Goal: Complete application form

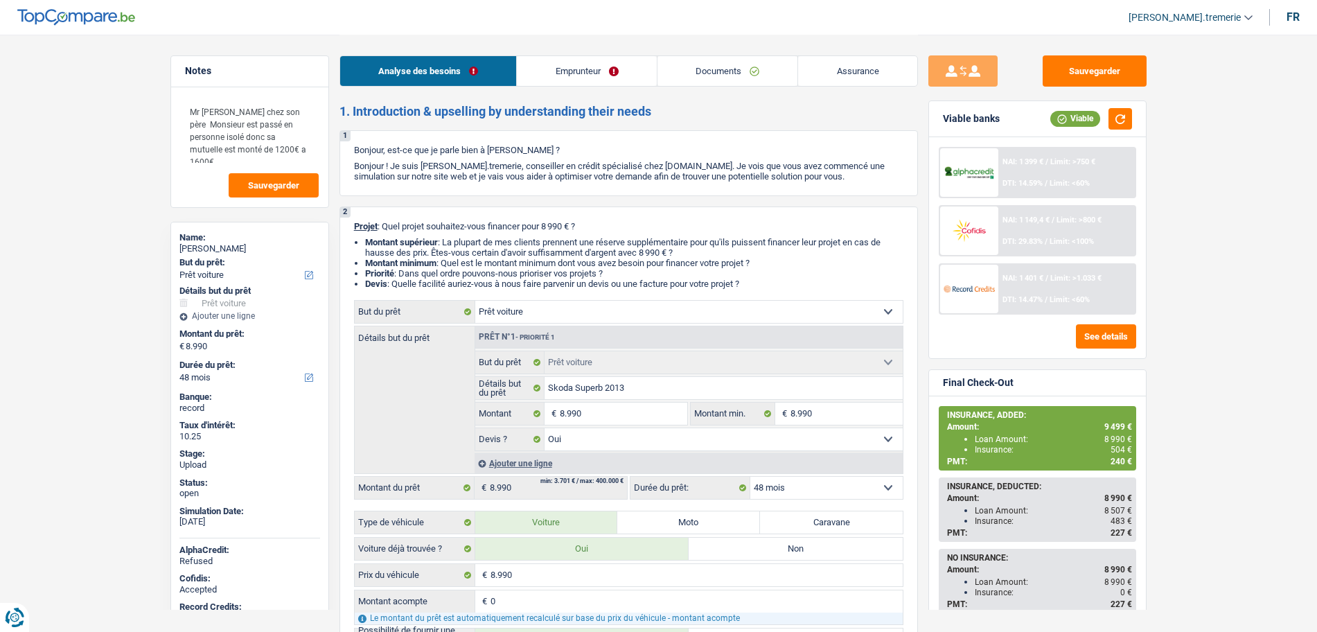
select select "car"
select select "48"
select select "car"
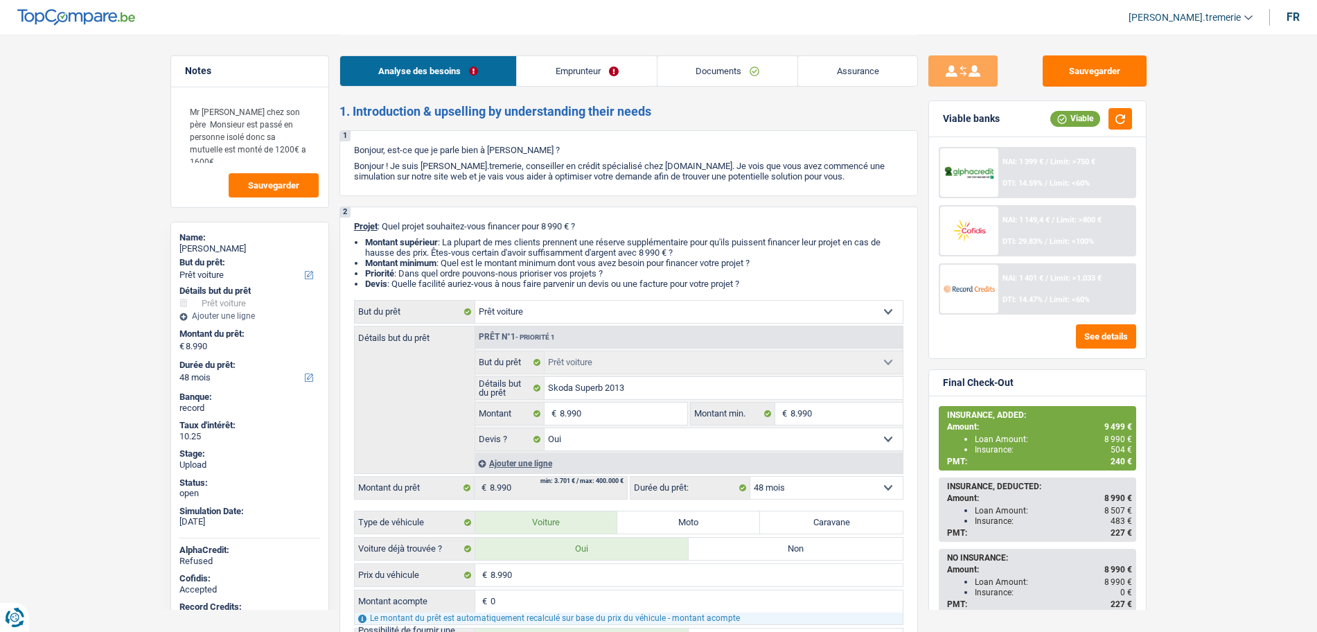
select select "yes"
select select "48"
select select "mutuality"
select select "mutualityIndemnity"
select select "liveWithParents"
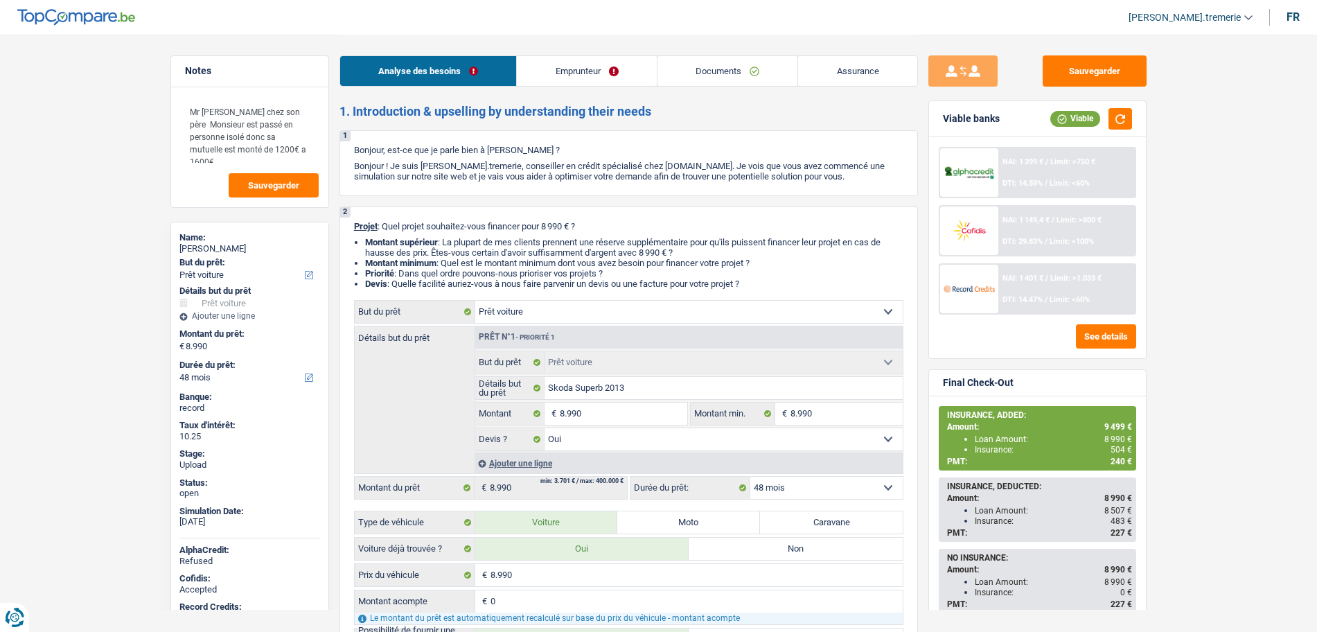
select select "cardOrCredit"
select select "car"
select select "yes"
select select "48"
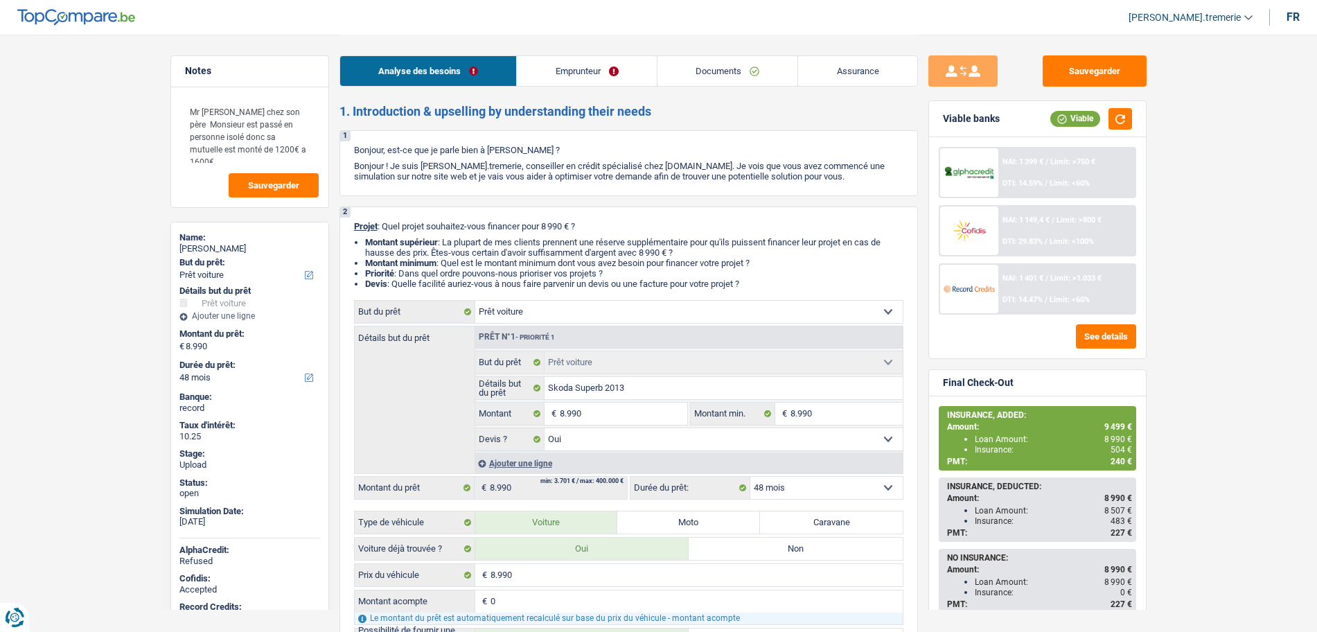
click at [540, 463] on div "Ajouter une ligne" at bounding box center [689, 463] width 428 height 20
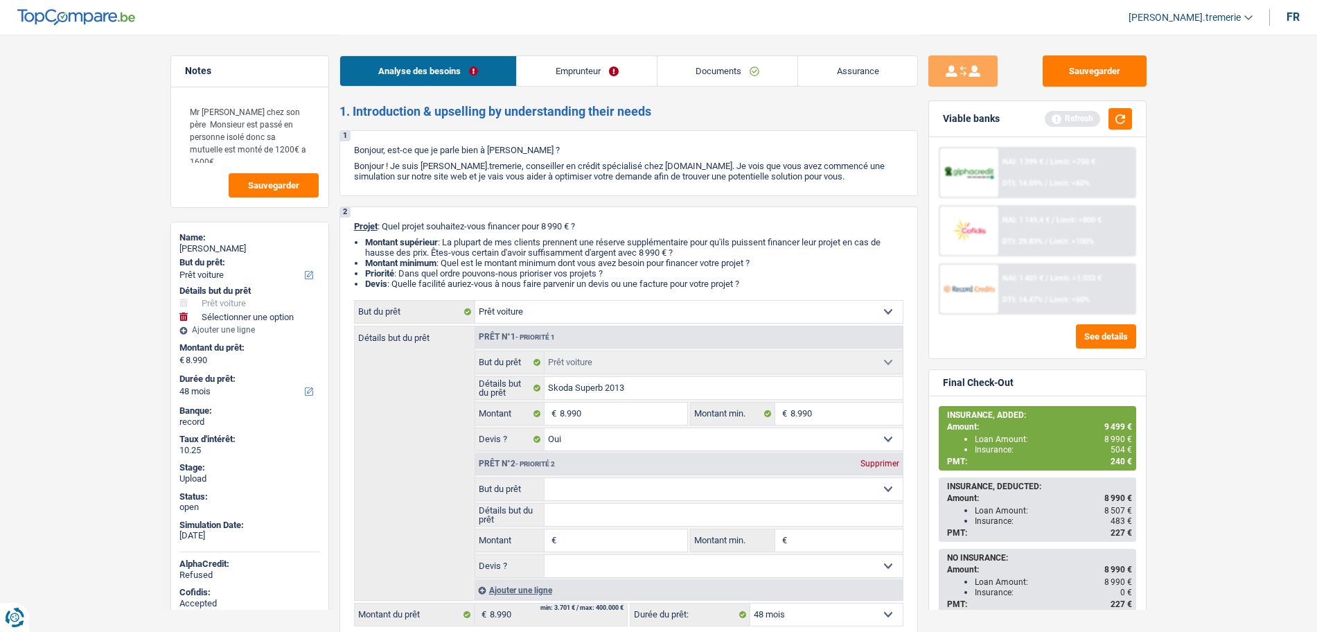
click at [576, 481] on select "Confort maison: meubles, textile, peinture, électroménager, outillage non-profe…" at bounding box center [724, 489] width 358 height 22
select select "insurance"
click at [545, 478] on select "Confort maison: meubles, textile, peinture, électroménager, outillage non-profe…" at bounding box center [724, 489] width 358 height 22
select select "insurance"
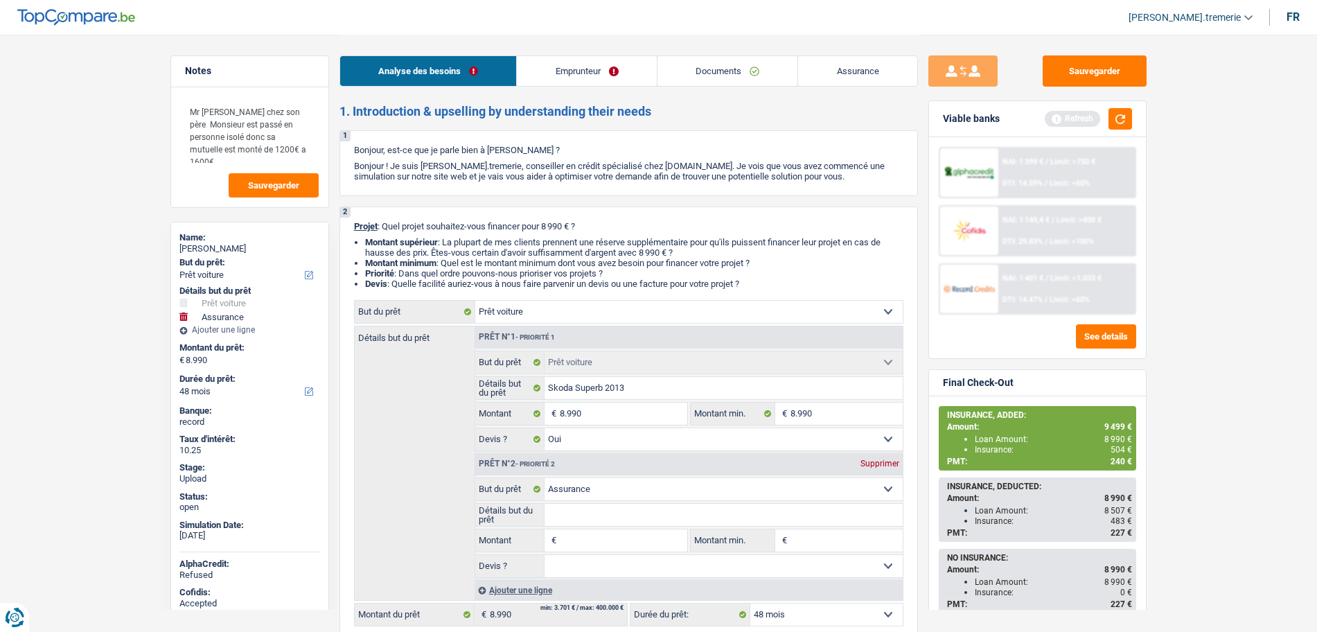
click at [596, 544] on input "Montant" at bounding box center [623, 540] width 127 height 22
type input "4"
type input "46"
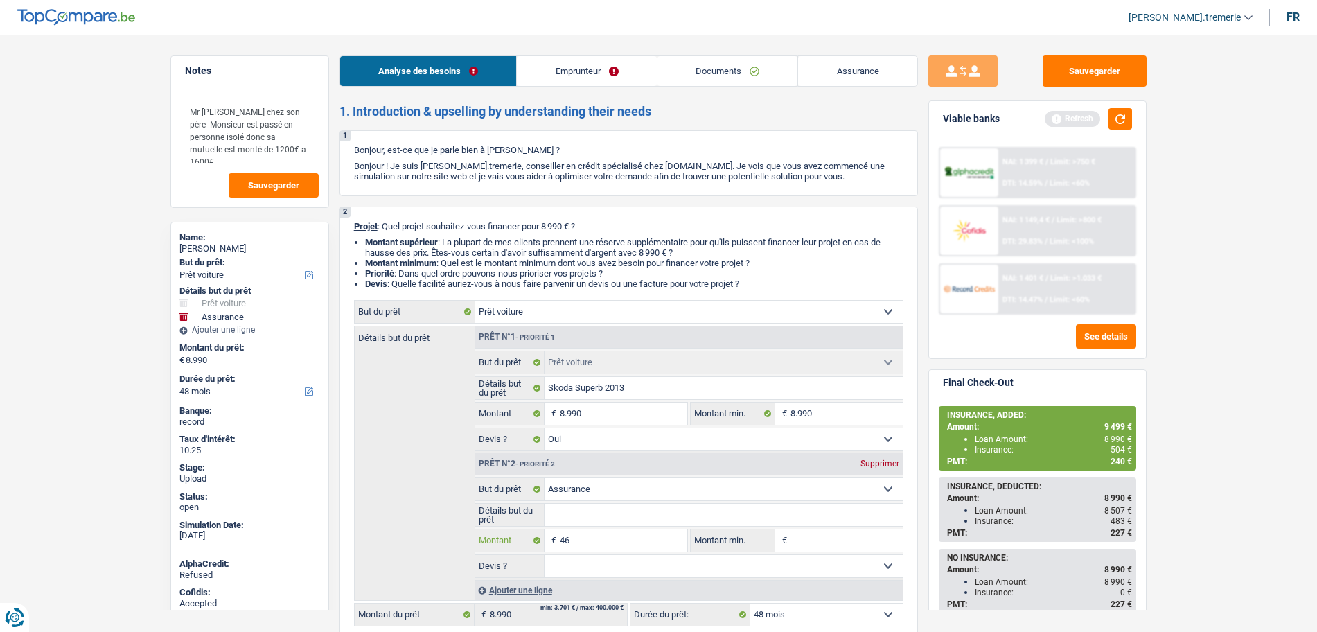
type input "469"
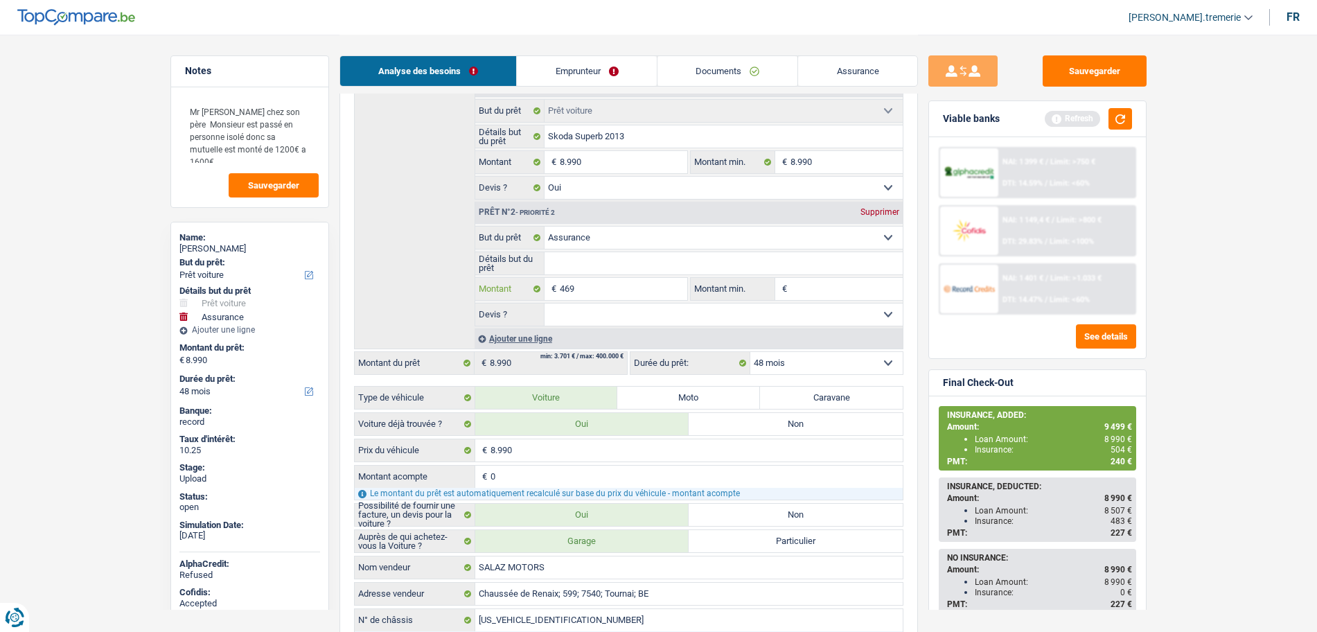
scroll to position [261, 0]
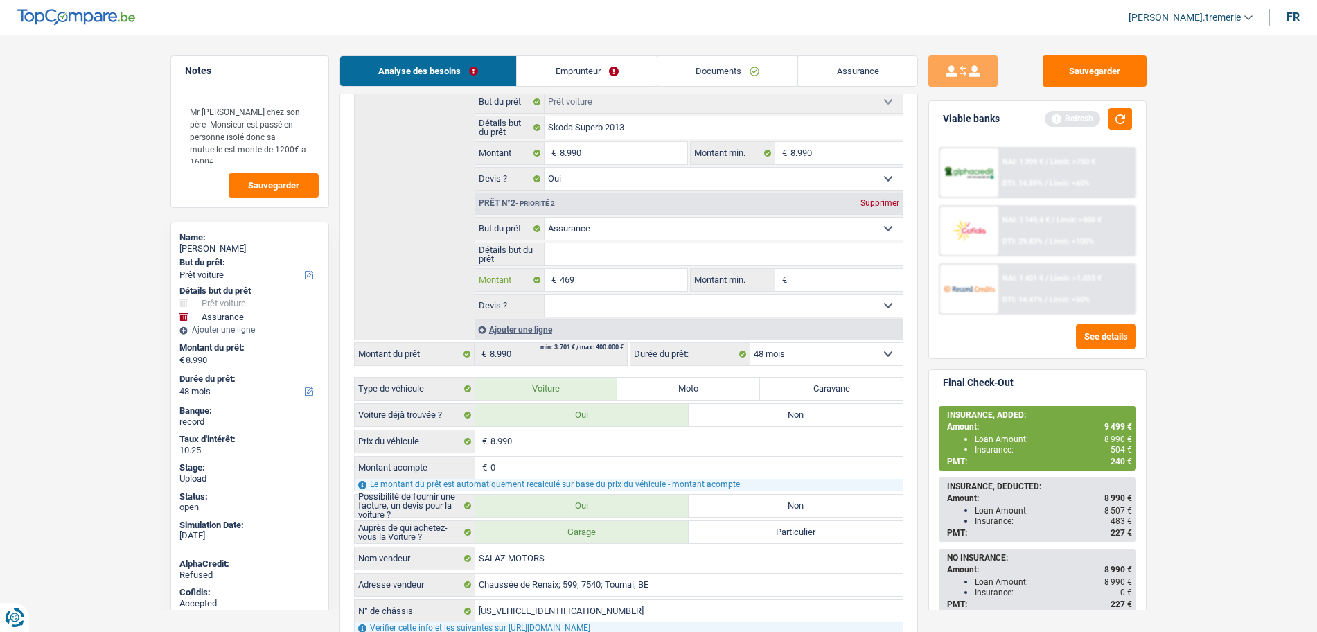
type input "469"
type input "9.459"
click at [1013, 300] on span "DTI: 15.22%" at bounding box center [1023, 299] width 40 height 9
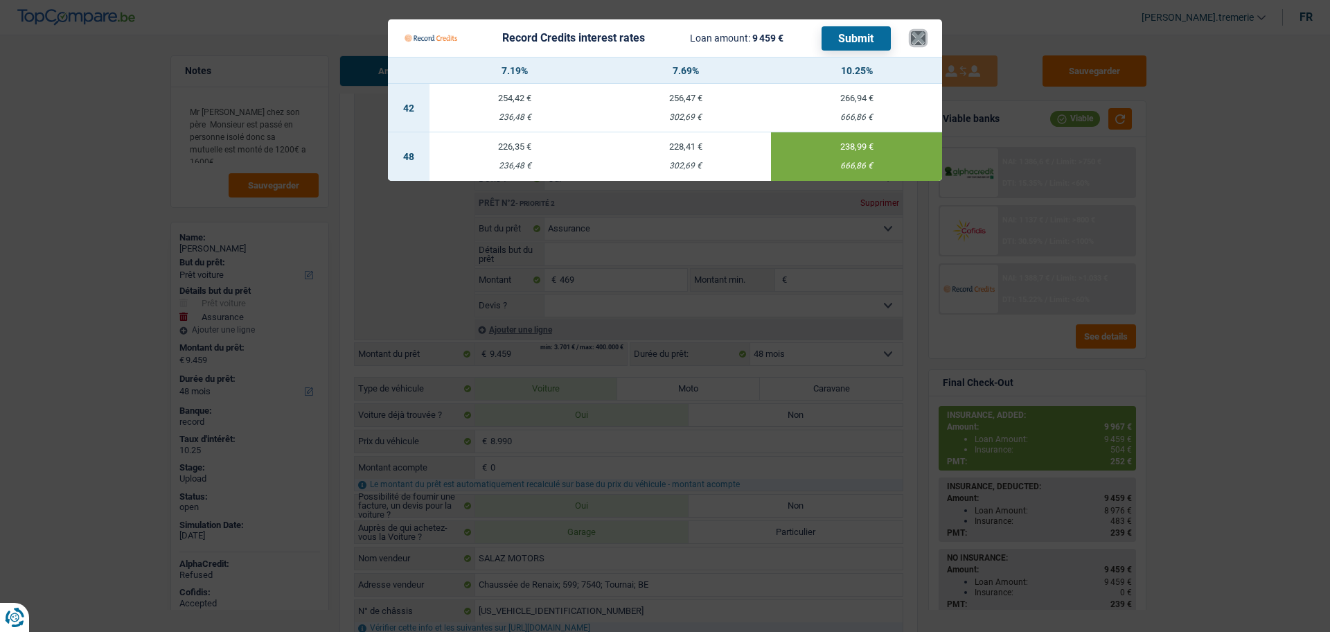
click at [922, 45] on button "×" at bounding box center [918, 38] width 15 height 14
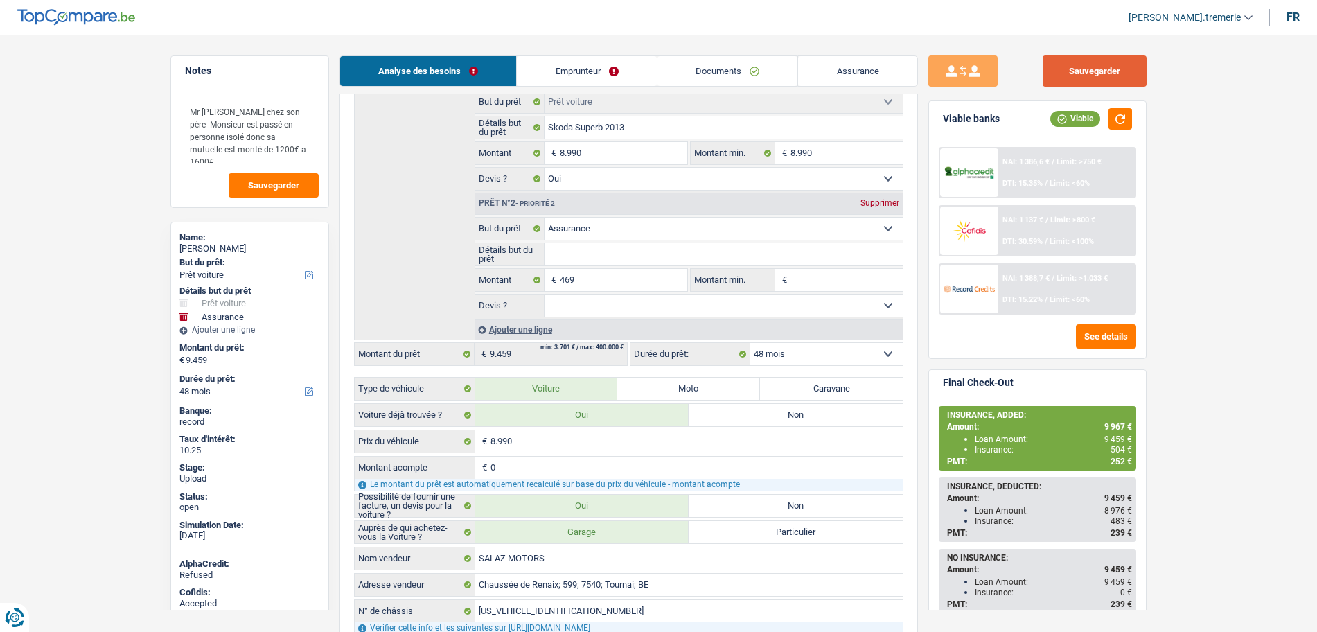
click at [1093, 69] on button "Sauvegarder" at bounding box center [1095, 70] width 104 height 31
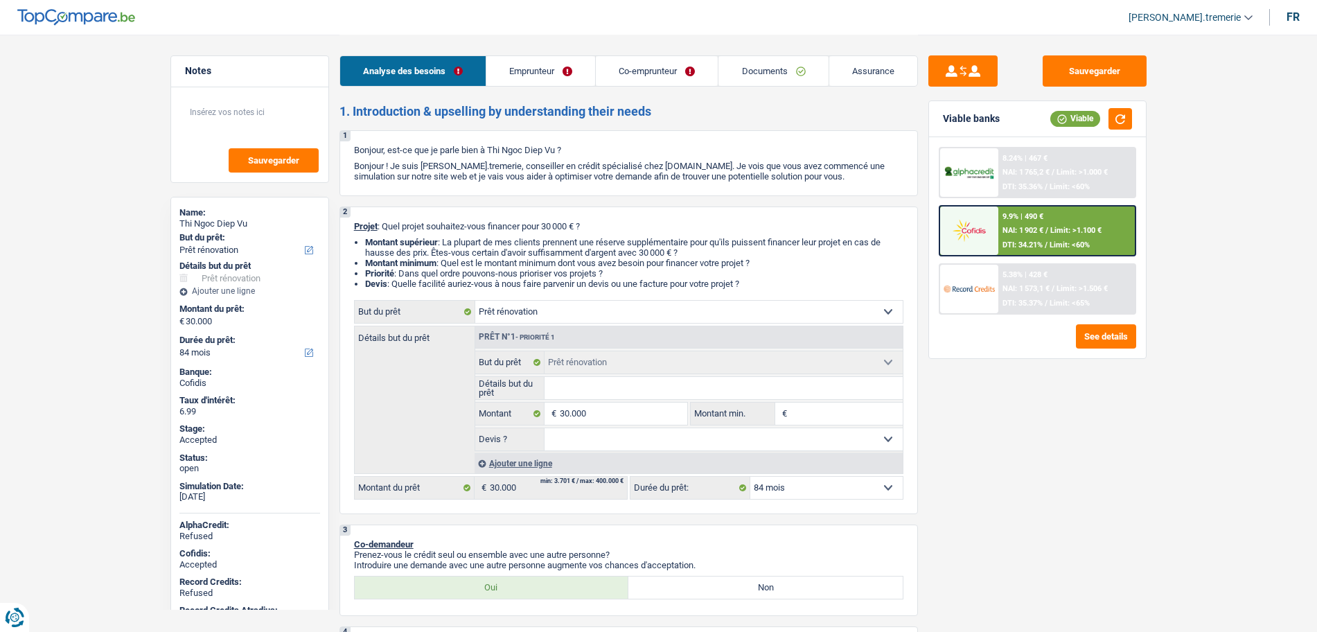
select select "renovation"
select select "84"
select select "renovation"
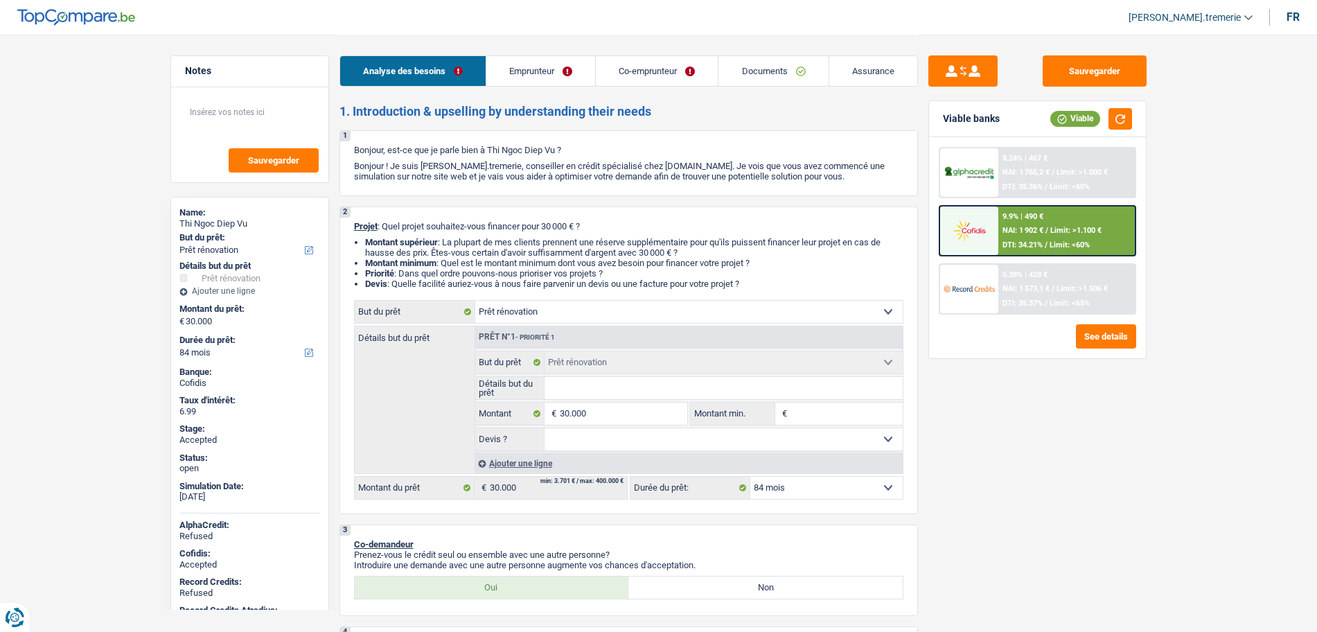
select select "84"
select select "independent"
select select "mutuality"
select select "netSalary"
select select "rentalIncome"
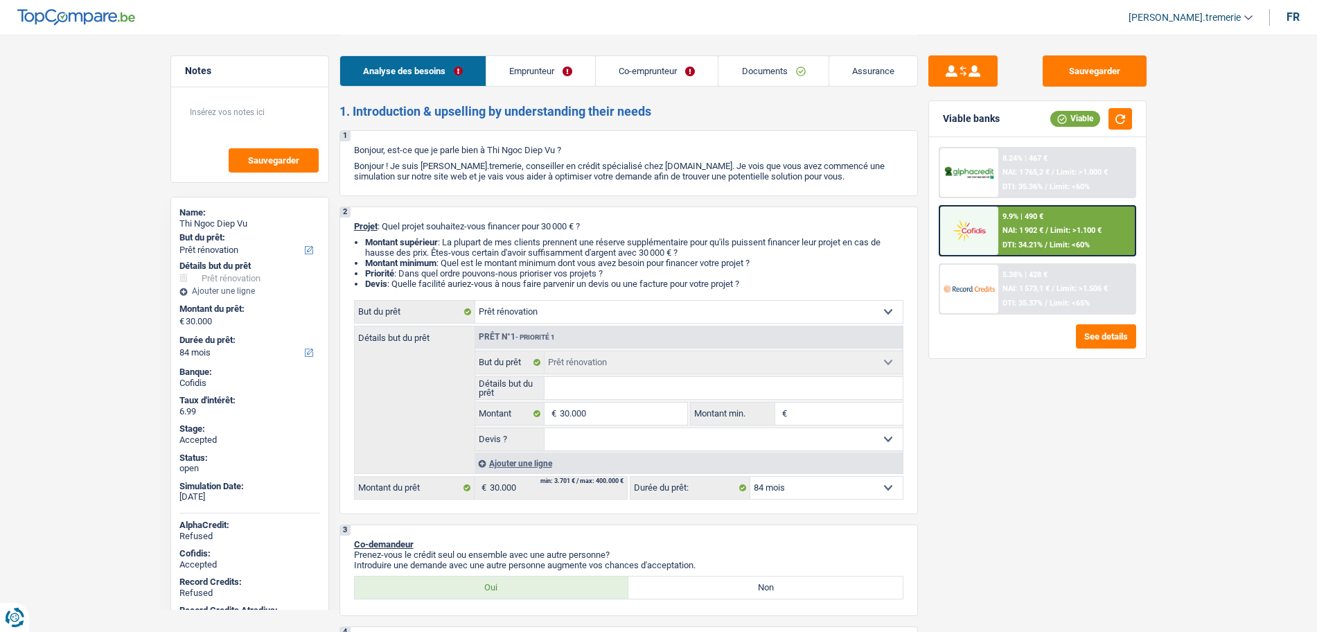
select select "mutualityIndemnity"
select select "ownerWithoutMortgage"
select select "personalLoan"
select select "homeFurnishingOrRelocation"
select select "60"
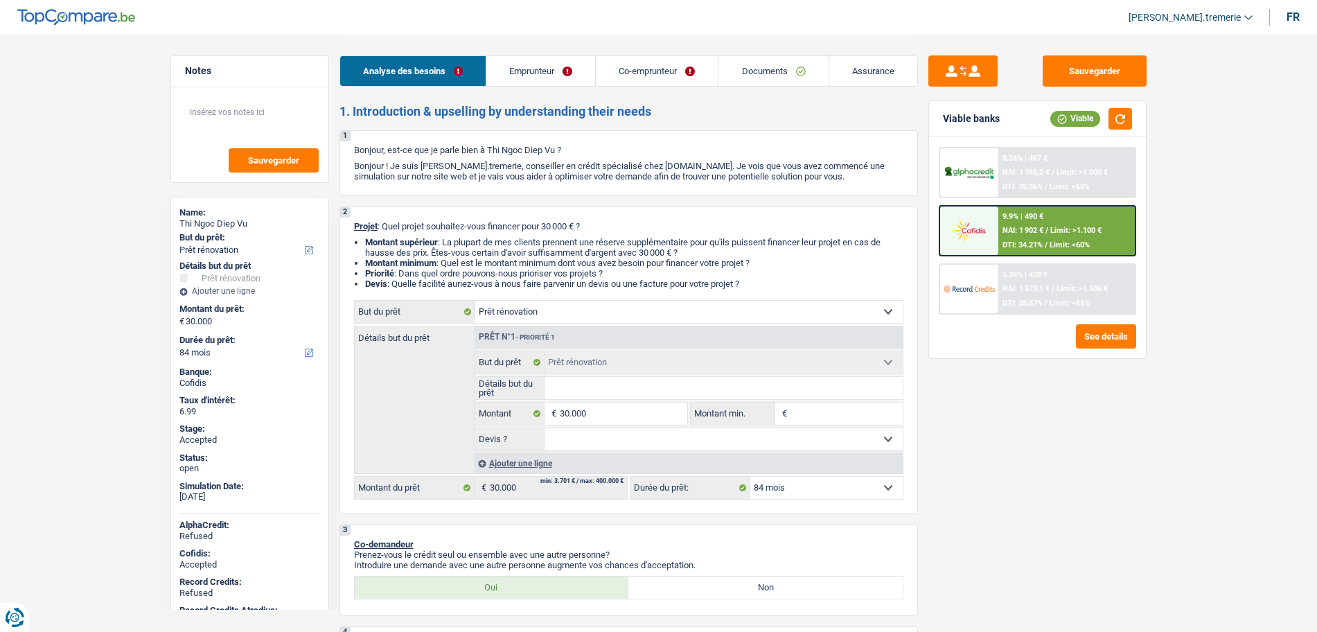
select select "cardOrCredit"
select select "renovation"
select select "84"
select select "32"
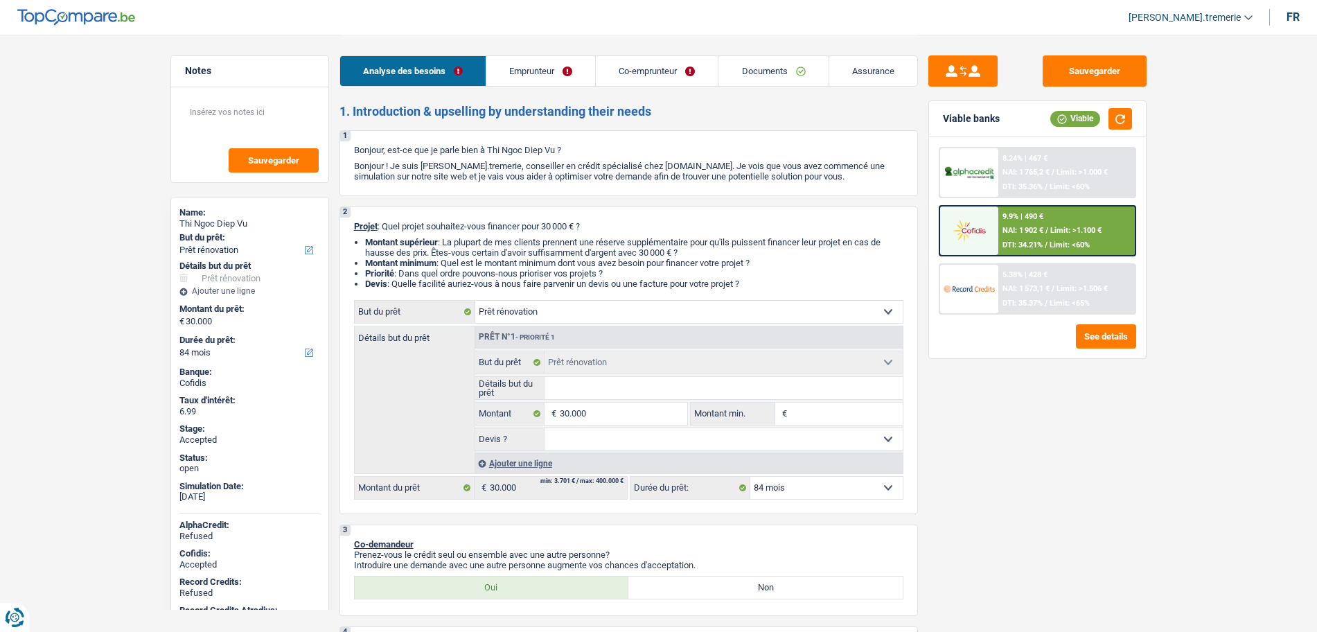
click at [657, 68] on link "Co-emprunteur" at bounding box center [657, 71] width 122 height 30
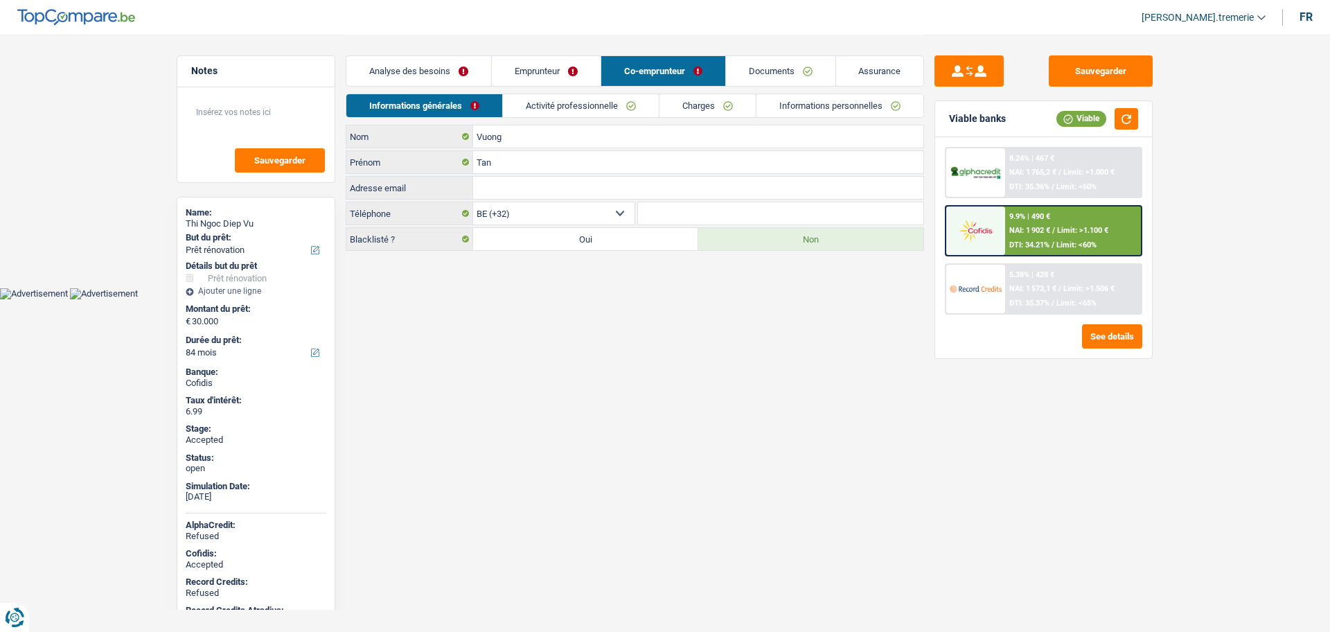
click at [540, 103] on link "Activité professionnelle" at bounding box center [581, 105] width 156 height 23
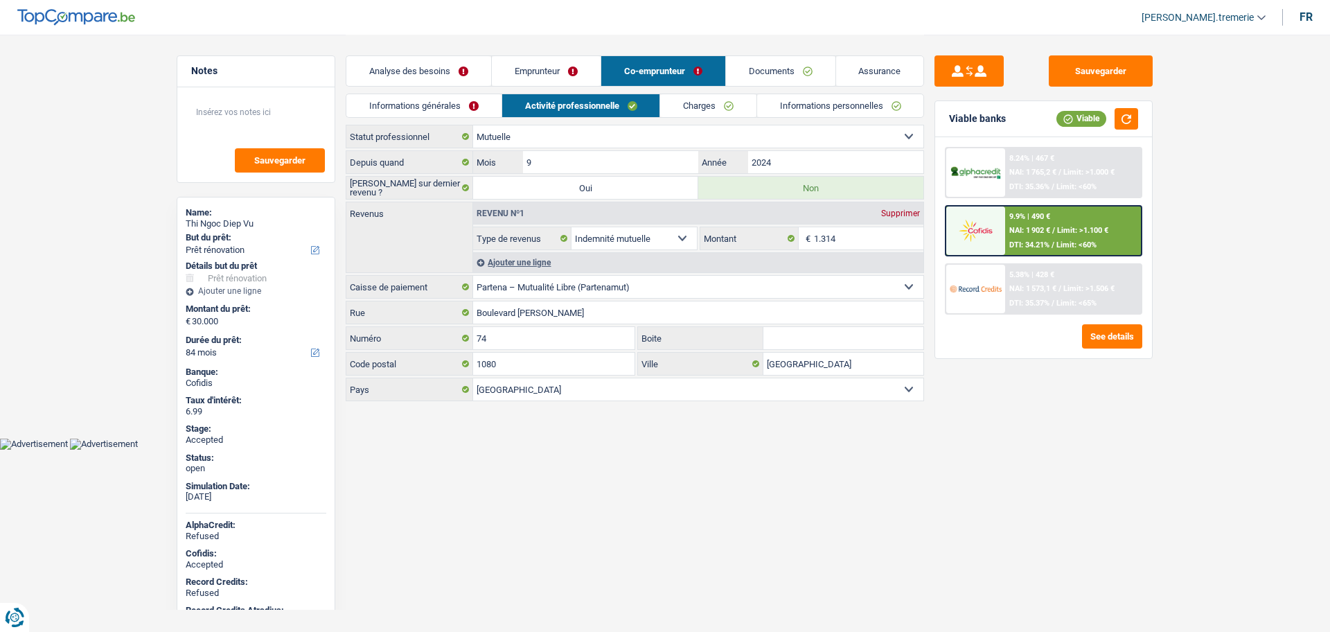
click at [476, 112] on link "Informations générales" at bounding box center [423, 105] width 155 height 23
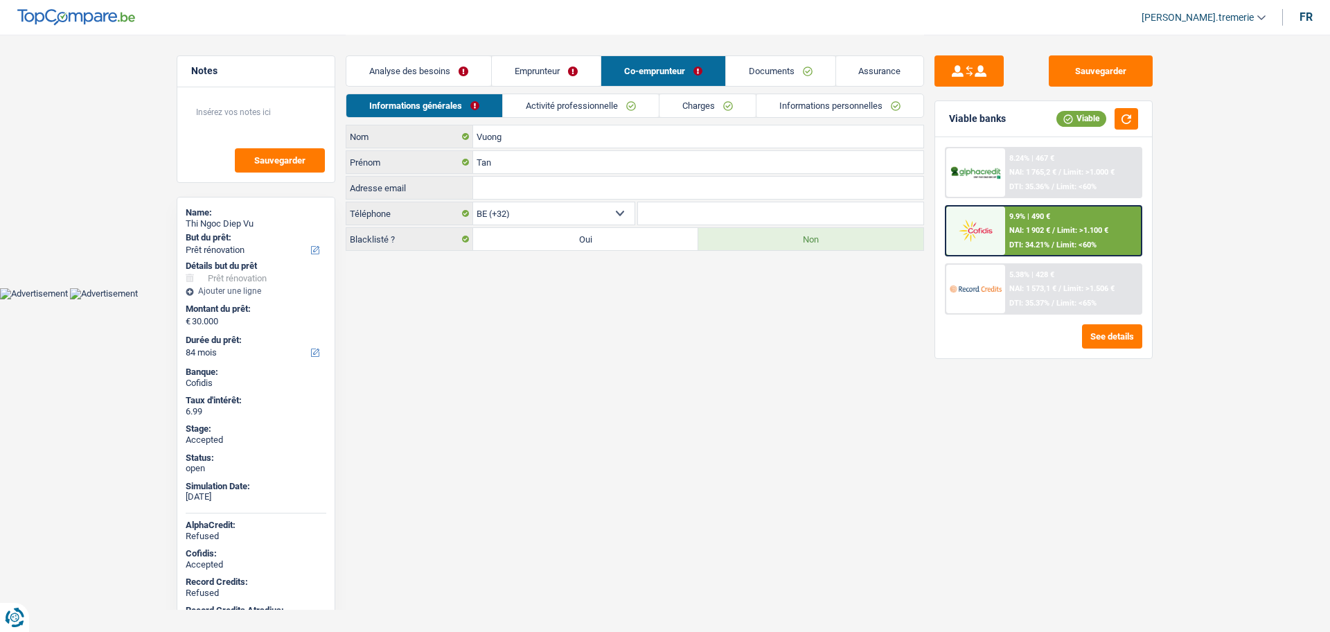
click at [705, 107] on link "Charges" at bounding box center [708, 105] width 96 height 23
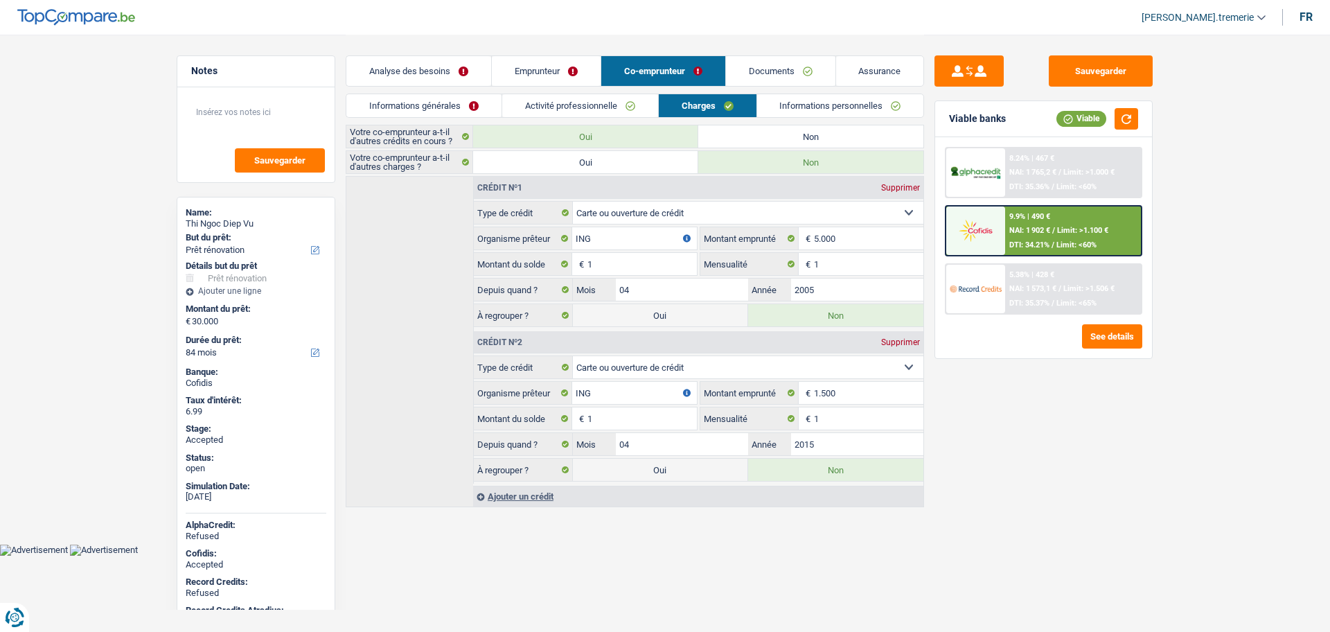
click at [623, 109] on link "Activité professionnelle" at bounding box center [580, 105] width 156 height 23
